Goal: Register for event/course

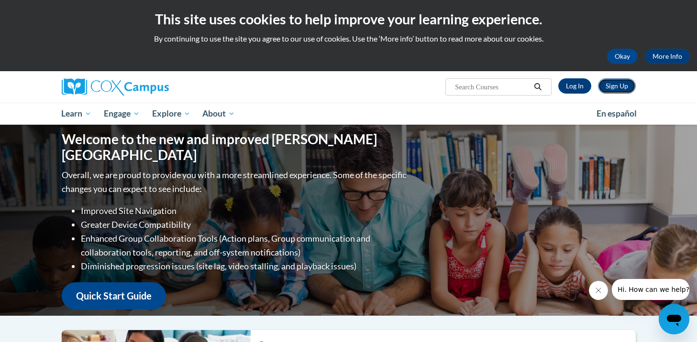
click at [612, 87] on link "Sign Up" at bounding box center [617, 85] width 38 height 15
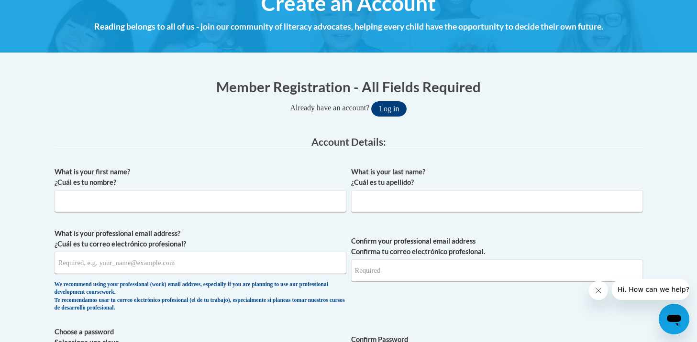
scroll to position [133, 0]
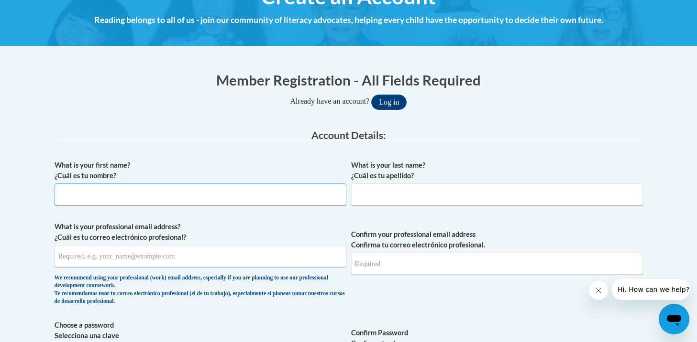
click at [292, 194] on input "What is your first name? ¿Cuál es tu nombre?" at bounding box center [201, 195] width 292 height 22
type input "Kalisha"
type input "Bingham-Marshall"
click at [183, 259] on input "What is your professional email address? ¿Cuál es tu correo electrónico profesi…" at bounding box center [201, 256] width 292 height 22
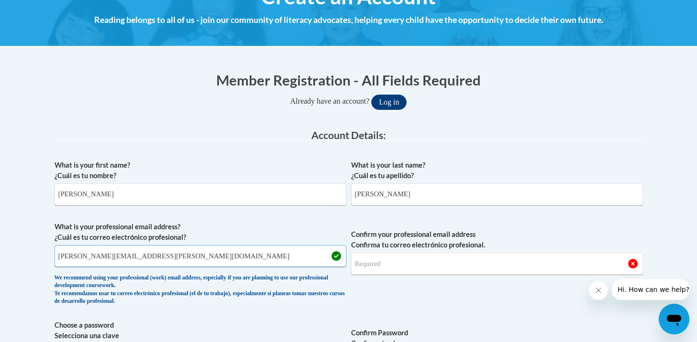
click at [132, 257] on input "kalisha.bingham-mars@cau.edu" at bounding box center [201, 256] width 292 height 22
type input "kalisha.bingham-mars@students.cau.edu"
click at [372, 266] on input "Confirm your professional email address Confirma tu correo electrónico profesio…" at bounding box center [497, 264] width 292 height 22
drag, startPoint x: 197, startPoint y: 257, endPoint x: 37, endPoint y: 250, distance: 159.9
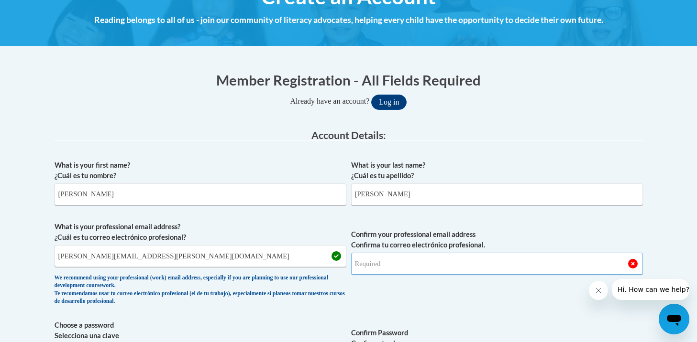
click at [362, 266] on input "Confirm your professional email address Confirma tu correo electrónico profesio…" at bounding box center [497, 264] width 292 height 22
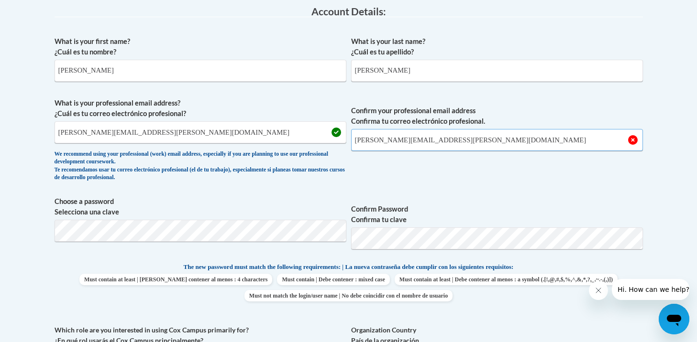
scroll to position [259, 0]
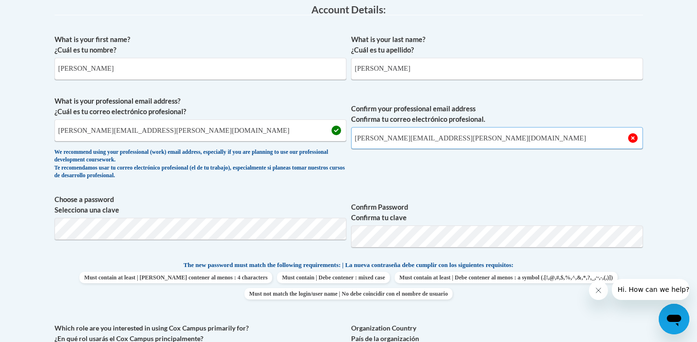
type input "kalisha.bingham-mars@students.cau.edu"
click at [433, 192] on div "What is your first name? ¿Cuál es tu nombre? Kalisha What is your last name? ¿C…" at bounding box center [349, 248] width 588 height 436
click at [304, 237] on span "Choose a password Selecciona una clave Confirm Password Confirma tu clave" at bounding box center [349, 225] width 588 height 61
click at [11, 225] on body "This site uses cookies to help improve your learning experience. By continuing …" at bounding box center [348, 324] width 697 height 1167
click at [270, 235] on span "Choose a password Selecciona una clave Confirm Password Confirma tu clave" at bounding box center [349, 225] width 588 height 61
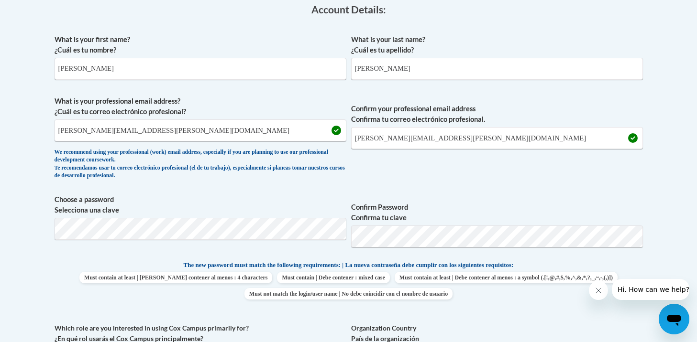
click at [560, 209] on label "Confirm Password Confirma tu clave" at bounding box center [497, 212] width 292 height 21
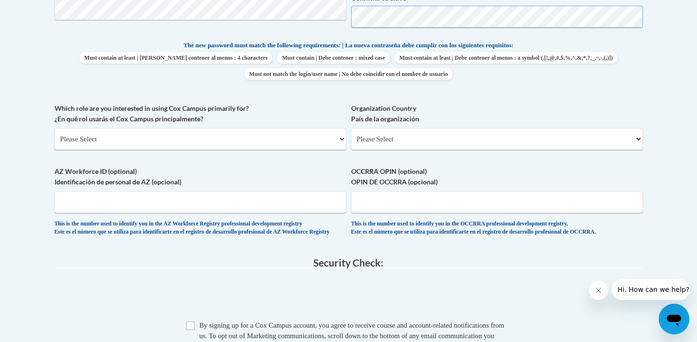
scroll to position [480, 0]
click at [240, 138] on select "Please Select College/University | Colegio/Universidad Community/Nonprofit Part…" at bounding box center [201, 138] width 292 height 22
select select "5a18ea06-2b54-4451-96f2-d152daf9eac5"
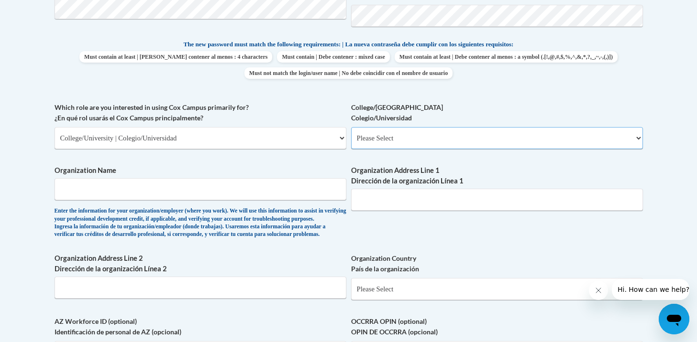
click at [466, 135] on select "Please Select College/University Staff | Empleado universitario College/Univers…" at bounding box center [497, 138] width 292 height 22
select select "99b32b07-cffc-426c-8bf6-0cd77760d84b"
click at [238, 192] on input "Organization Name" at bounding box center [201, 189] width 292 height 22
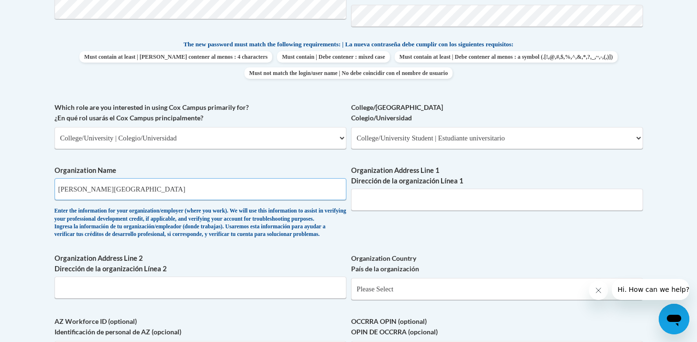
type input "Clark Atlanta University"
click at [409, 199] on input "Organization Address Line 1 Dirección de la organización Línea 1" at bounding box center [497, 200] width 292 height 22
click at [391, 300] on select "Please Select United States | Estados Unidos Outside of the United States | Fue…" at bounding box center [497, 289] width 292 height 22
select select "ad49bcad-a171-4b2e-b99c-48b446064914"
select select
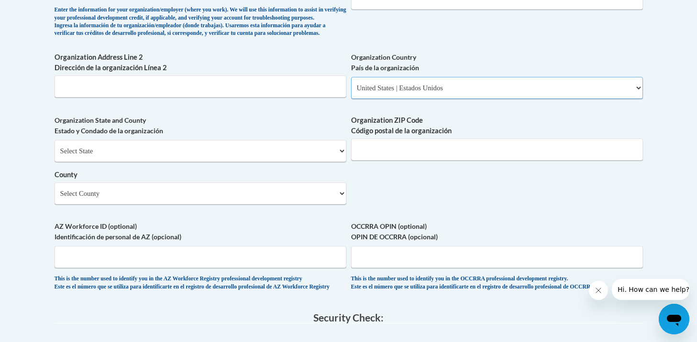
scroll to position [682, 0]
click at [252, 161] on select "Select State Alabama Alaska Arizona Arkansas California Colorado Connecticut De…" at bounding box center [201, 150] width 292 height 22
select select "Georgia"
click at [372, 160] on input "Organization ZIP Code Código postal de la organización" at bounding box center [497, 149] width 292 height 22
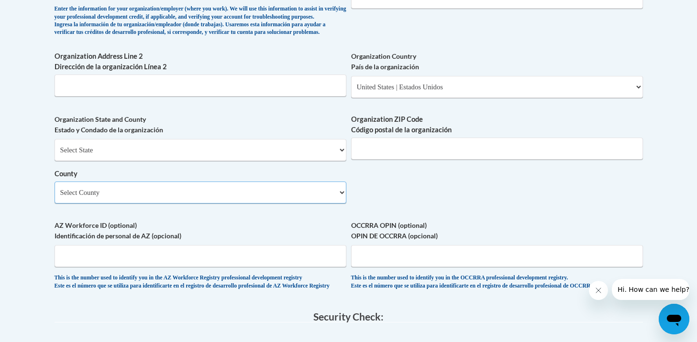
click at [266, 204] on select "Select County Appling Atkinson Bacon Baker Baldwin Banks Barrow Bartow Ben Hill…" at bounding box center [201, 193] width 292 height 22
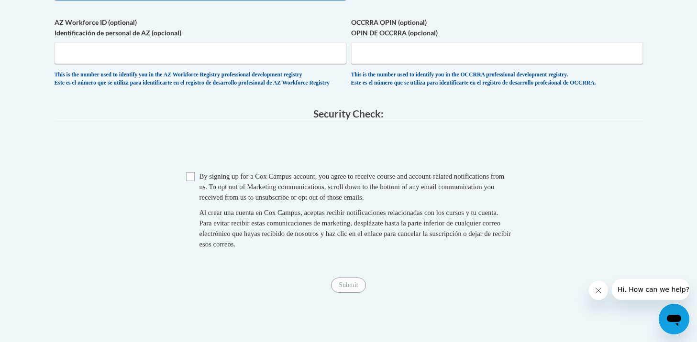
scroll to position [888, 0]
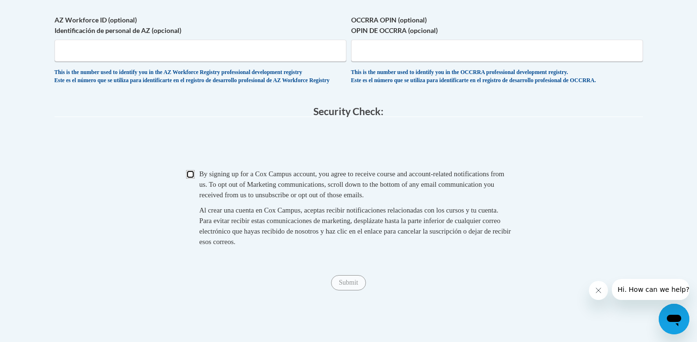
click at [191, 179] on input "Checkbox" at bounding box center [190, 174] width 9 height 9
checkbox input "true"
click at [357, 291] on input "Submit" at bounding box center [348, 282] width 34 height 15
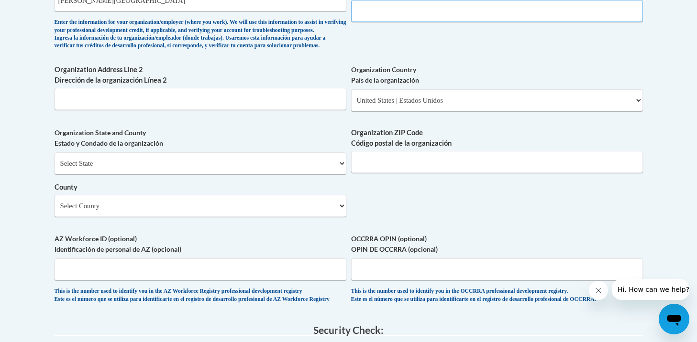
type input "150 Wynwood Dr"
type input "Apt E"
type input "37042"
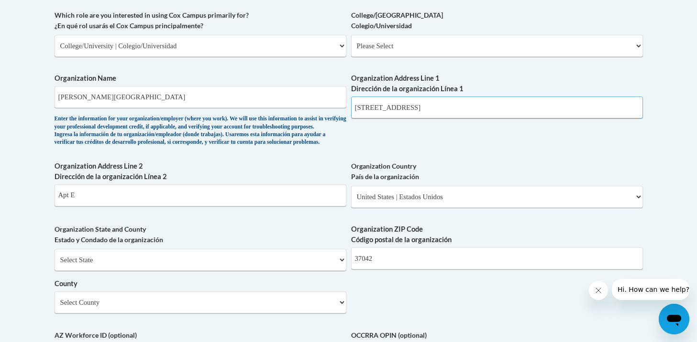
scroll to position [576, 0]
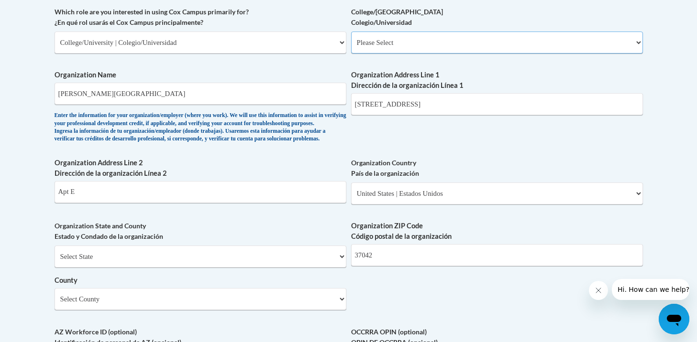
click at [421, 40] on select "Please Select College/University Staff | Empleado universitario College/Univers…" at bounding box center [497, 43] width 292 height 22
select select "99b32b07-cffc-426c-8bf6-0cd77760d84b"
select select "null"
drag, startPoint x: 417, startPoint y: 109, endPoint x: 304, endPoint y: 107, distance: 113.3
click at [304, 108] on div "What is your first name? ¿Cuál es tu nombre? Kalisha What is your last name? ¿C…" at bounding box center [349, 59] width 588 height 693
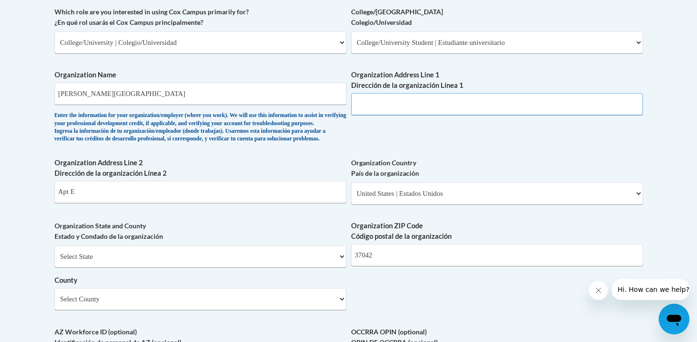
paste input "223 James P Brawley Dr SW, Atlanta, GA 30314"
drag, startPoint x: 510, startPoint y: 105, endPoint x: 441, endPoint y: 102, distance: 68.9
click at [441, 102] on input "223 James P Brawley Dr SW, Atlanta, GA 30314" at bounding box center [497, 104] width 292 height 22
type input "223 James P Brawley Dr SW"
drag, startPoint x: 232, startPoint y: 205, endPoint x: -30, endPoint y: 195, distance: 261.8
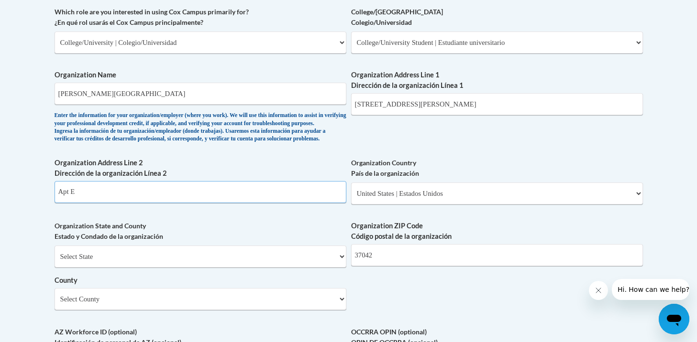
drag, startPoint x: 370, startPoint y: 276, endPoint x: 343, endPoint y: 276, distance: 26.8
click at [343, 277] on div "What is your first name? ¿Cuál es tu nombre? Kalisha What is your last name? ¿C…" at bounding box center [349, 59] width 588 height 693
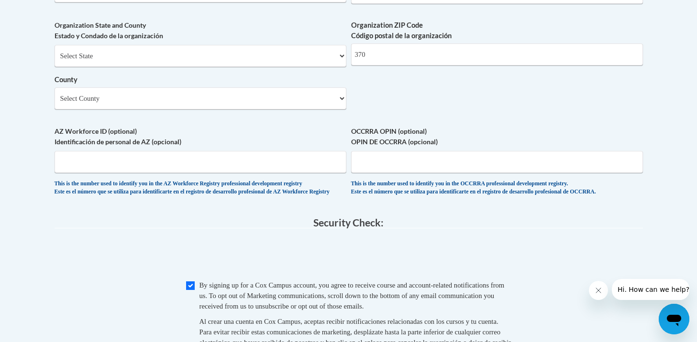
scroll to position [613, 0]
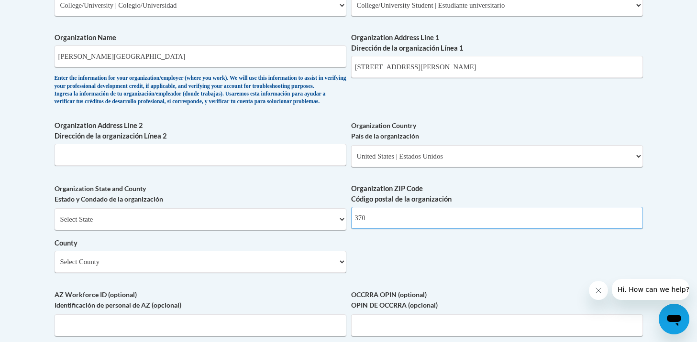
click at [375, 229] on input "370" at bounding box center [497, 218] width 292 height 22
type input "3"
paste input ", Atlanta, GA 30314"
click at [397, 229] on input ", Atlanta, GA 30314" at bounding box center [497, 218] width 292 height 22
type input "30314"
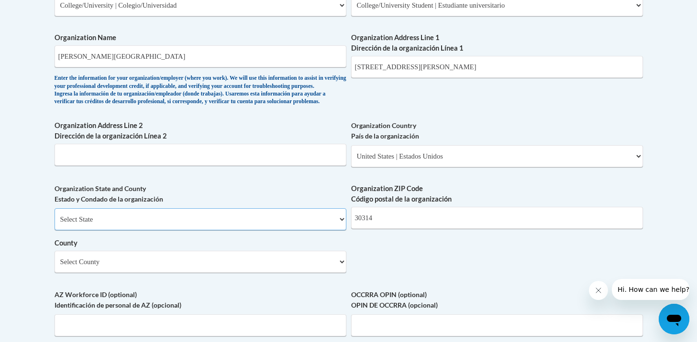
click at [341, 230] on select "Select State Alabama Alaska Arizona Arkansas California Colorado Connecticut De…" at bounding box center [201, 219] width 292 height 22
select select "Georgia"
click at [340, 273] on select "Select County Appling Atkinson Bacon Baker Baldwin Banks Barrow Bartow Ben Hill…" at bounding box center [201, 262] width 292 height 22
click at [251, 273] on select "Select County Appling Atkinson Bacon Baker Baldwin Banks Barrow Bartow Ben Hill…" at bounding box center [201, 262] width 292 height 22
select select "Fulton"
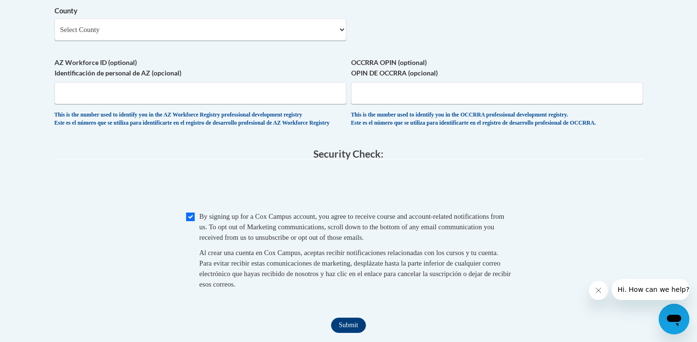
scroll to position [853, 0]
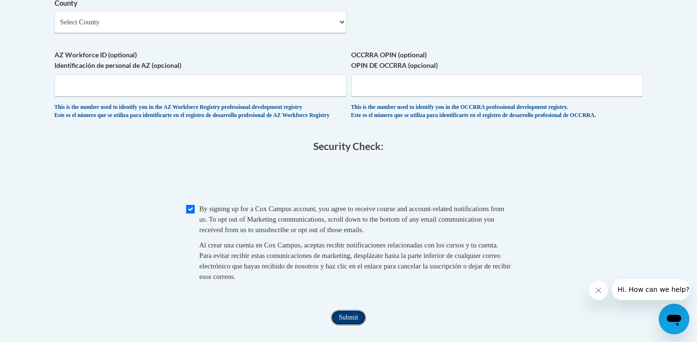
click at [348, 326] on input "Submit" at bounding box center [348, 317] width 34 height 15
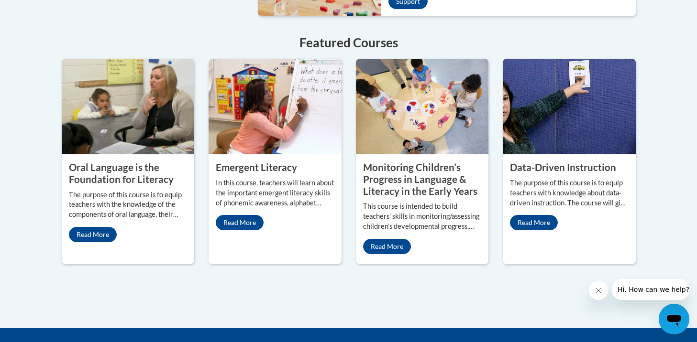
scroll to position [850, 0]
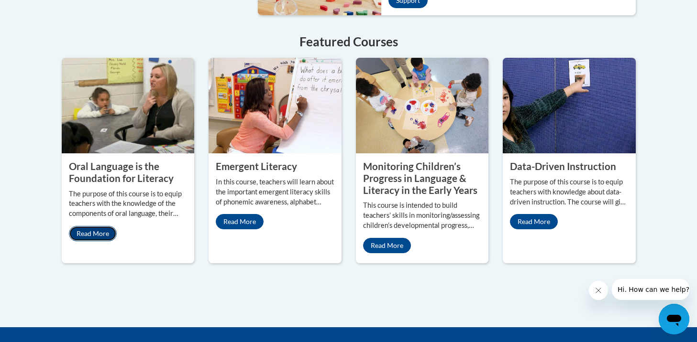
click at [93, 226] on link "Read More" at bounding box center [93, 233] width 48 height 15
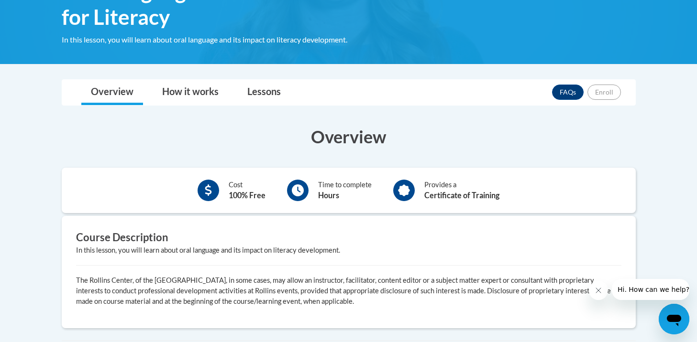
scroll to position [178, 0]
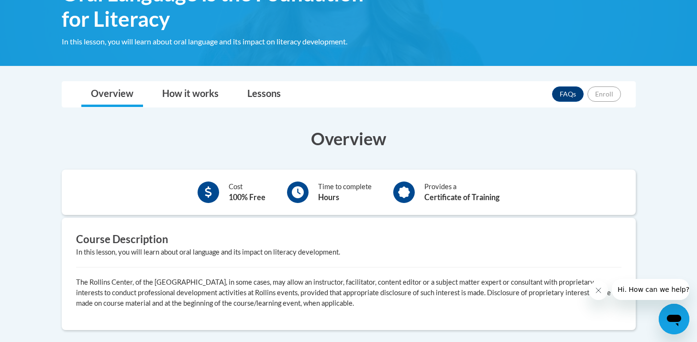
click at [359, 191] on div "Time to complete Hours" at bounding box center [345, 193] width 54 height 22
click at [210, 97] on link "How it works" at bounding box center [191, 94] width 76 height 25
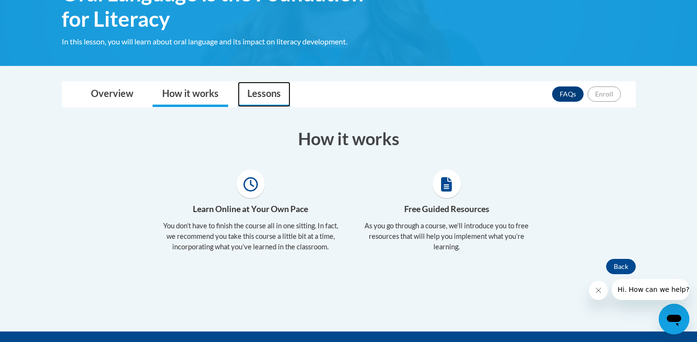
click at [254, 94] on link "Lessons" at bounding box center [264, 94] width 53 height 25
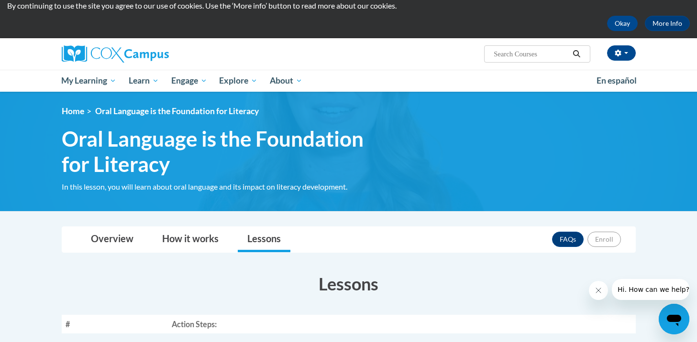
scroll to position [0, 0]
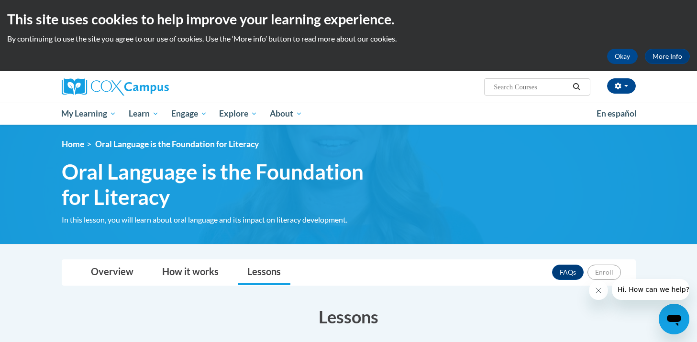
click at [118, 146] on span "Oral Language is the Foundation for Literacy" at bounding box center [177, 144] width 164 height 10
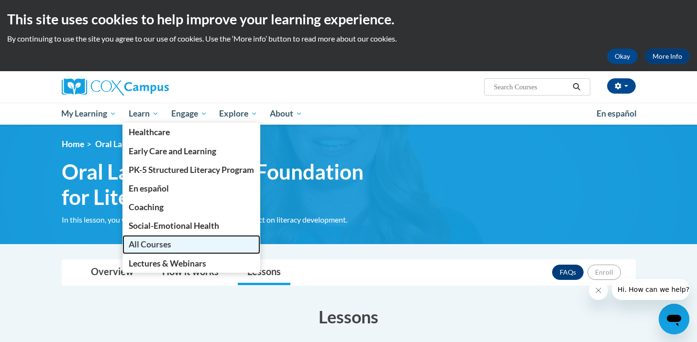
click at [162, 242] on span "All Courses" at bounding box center [150, 245] width 43 height 10
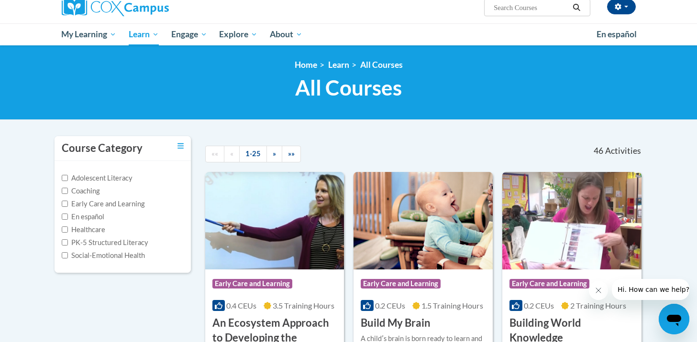
scroll to position [124, 0]
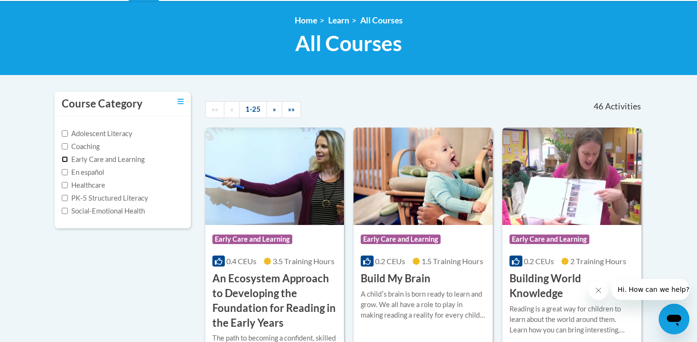
click at [66, 162] on input "Early Care and Learning" at bounding box center [65, 159] width 6 height 6
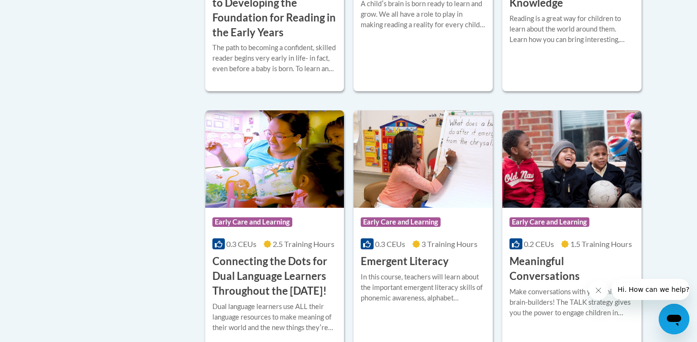
scroll to position [0, 0]
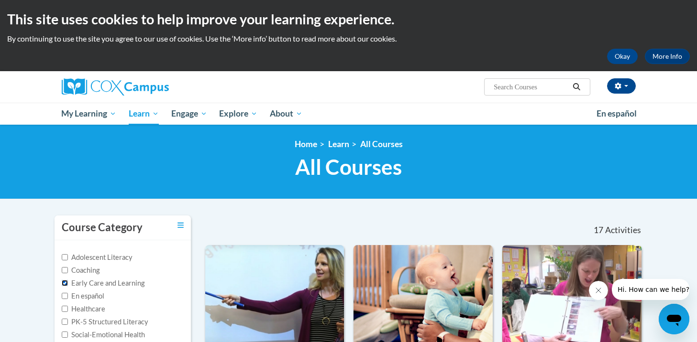
click at [64, 282] on input "Early Care and Learning" at bounding box center [65, 283] width 6 height 6
checkbox input "false"
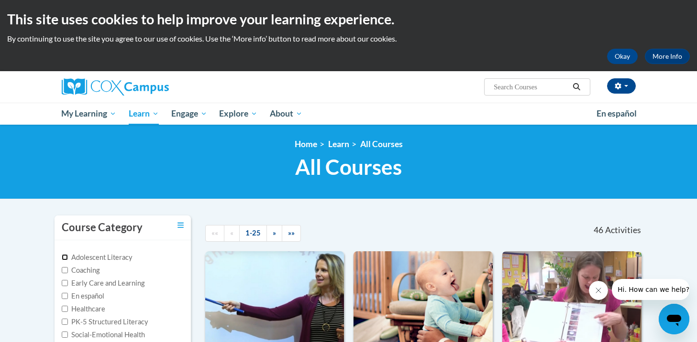
click at [67, 260] on input "Adolescent Literacy" at bounding box center [65, 257] width 6 height 6
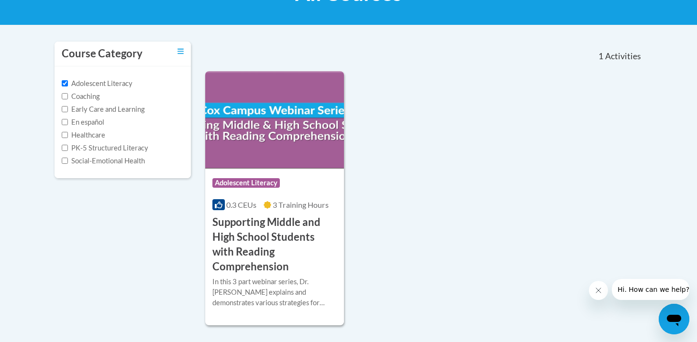
scroll to position [172, 0]
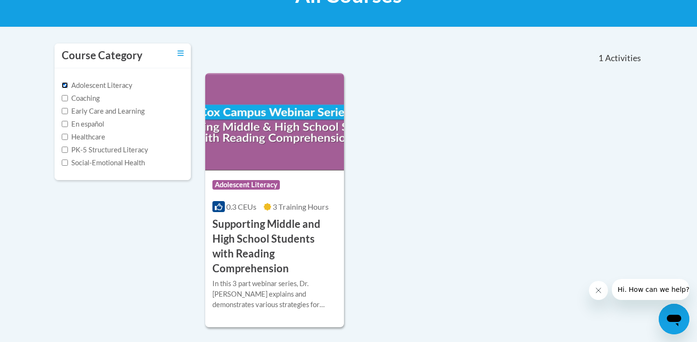
click at [65, 87] on input "Adolescent Literacy" at bounding box center [65, 85] width 6 height 6
checkbox input "false"
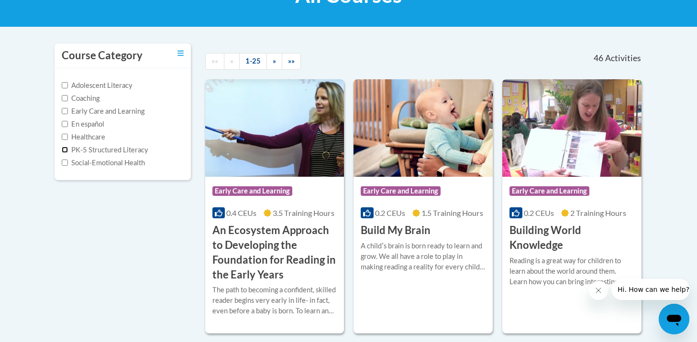
click at [66, 150] on input "PK-5 Structured Literacy" at bounding box center [65, 150] width 6 height 6
checkbox input "true"
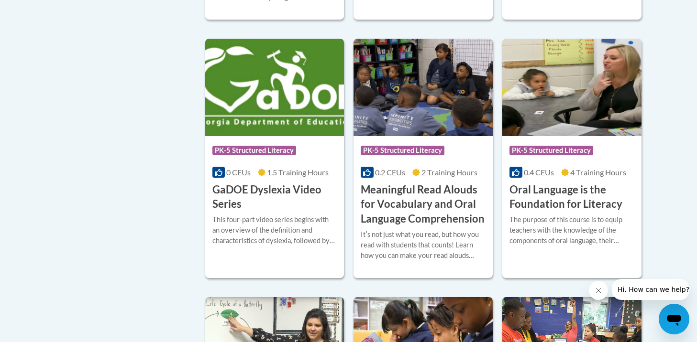
scroll to position [452, 0]
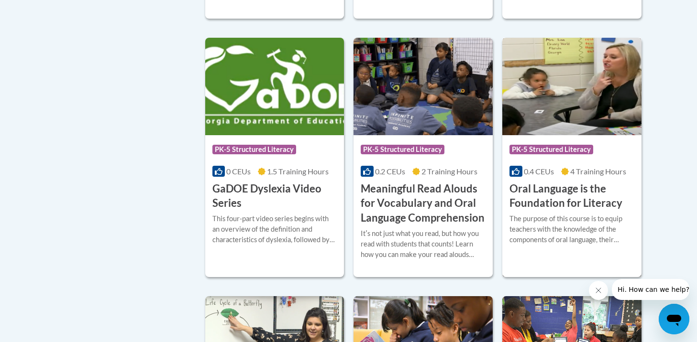
click at [547, 150] on span "PK-5 Structured Literacy" at bounding box center [551, 150] width 84 height 10
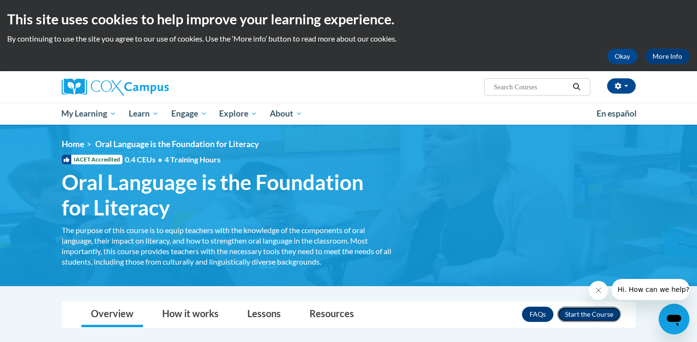
click at [577, 314] on button "Enroll" at bounding box center [589, 314] width 64 height 15
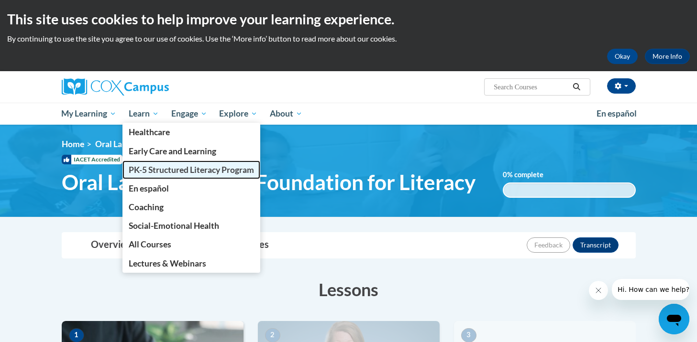
click at [163, 167] on span "PK-5 Structured Literacy Program" at bounding box center [191, 170] width 125 height 10
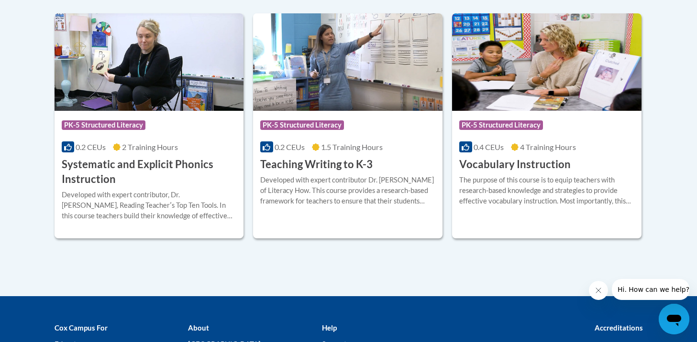
scroll to position [1146, 0]
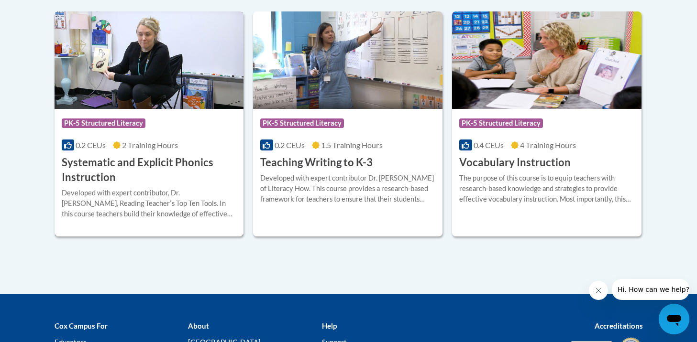
click at [130, 161] on h3 "Systematic and Explicit Phonics Instruction" at bounding box center [149, 170] width 175 height 30
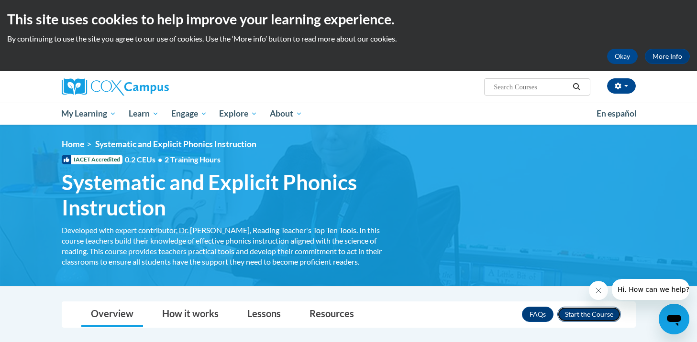
click at [580, 315] on button "Enroll" at bounding box center [589, 314] width 64 height 15
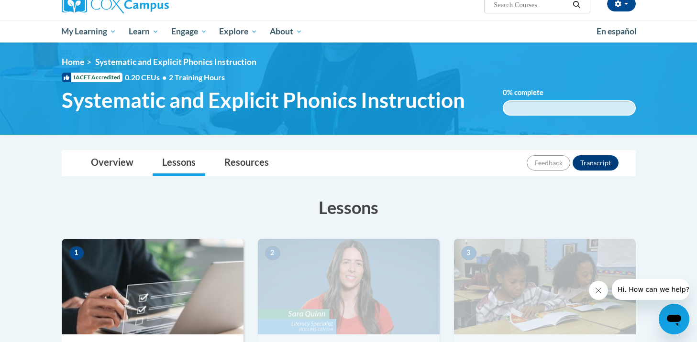
scroll to position [66, 0]
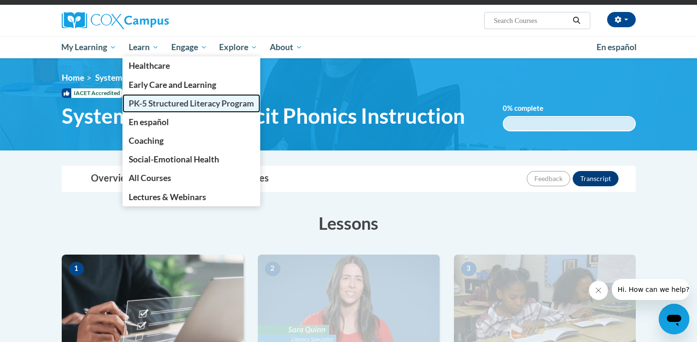
click at [165, 105] on span "PK-5 Structured Literacy Program" at bounding box center [191, 104] width 125 height 10
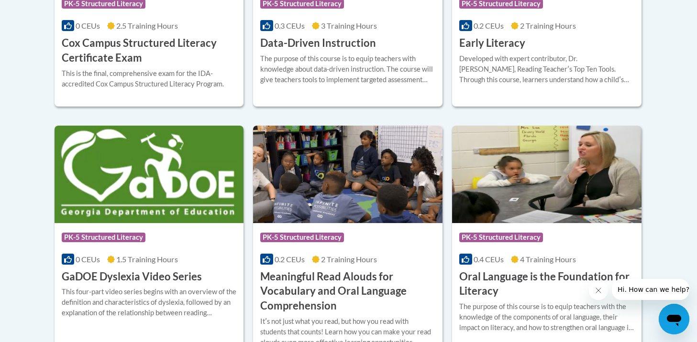
scroll to position [542, 0]
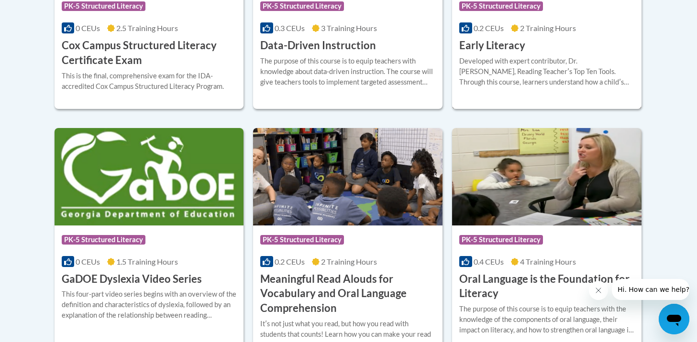
click at [500, 57] on div "Developed with expert contributor, Dr. [PERSON_NAME], Reading Teacherʹs Top Ten…" at bounding box center [546, 72] width 175 height 32
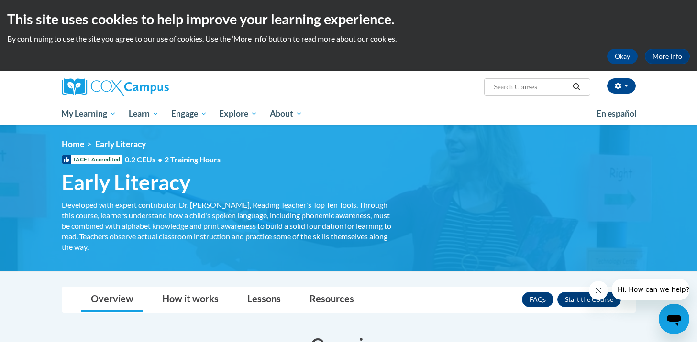
click at [593, 299] on div at bounding box center [639, 289] width 100 height 21
click at [576, 299] on button "Enroll" at bounding box center [589, 299] width 64 height 15
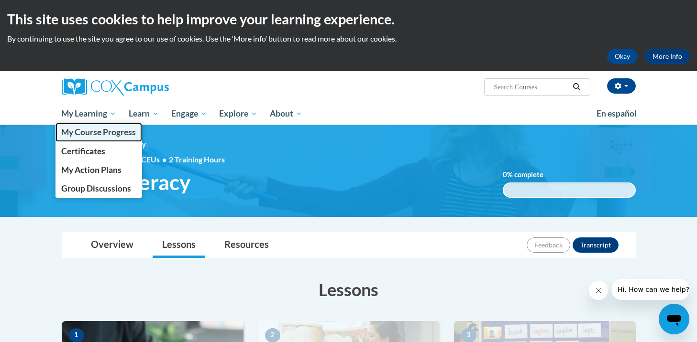
click at [90, 133] on span "My Course Progress" at bounding box center [98, 132] width 75 height 10
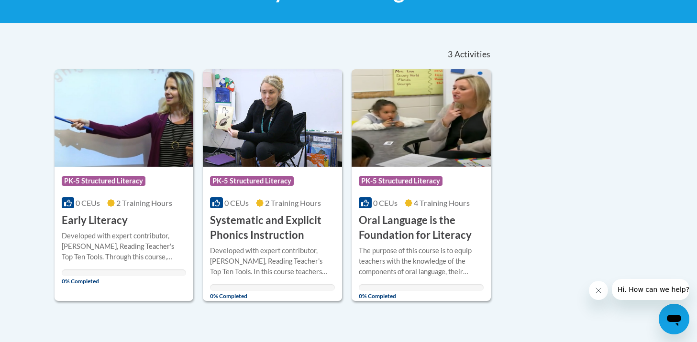
scroll to position [228, 0]
